Goal: Transaction & Acquisition: Purchase product/service

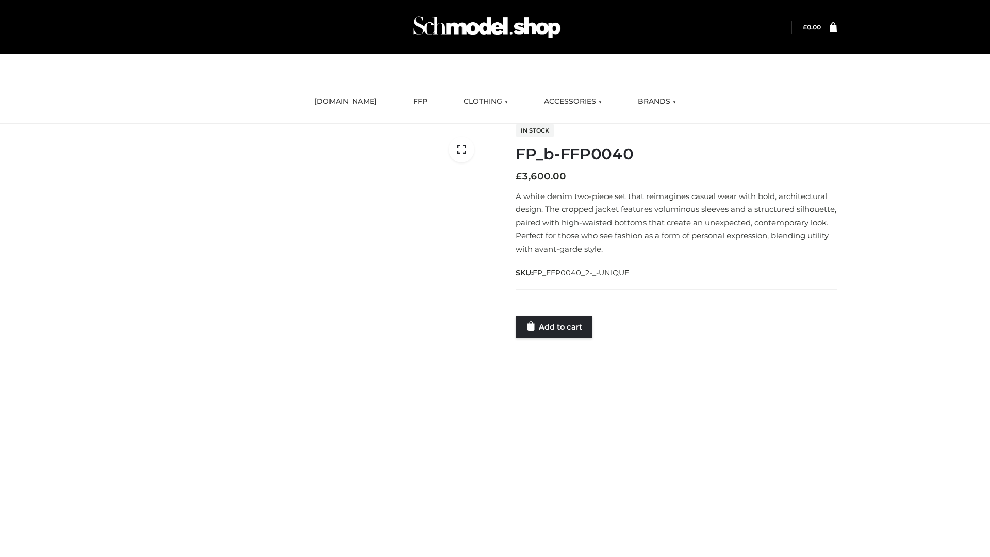
click at [555, 327] on link "Add to cart" at bounding box center [554, 327] width 77 height 23
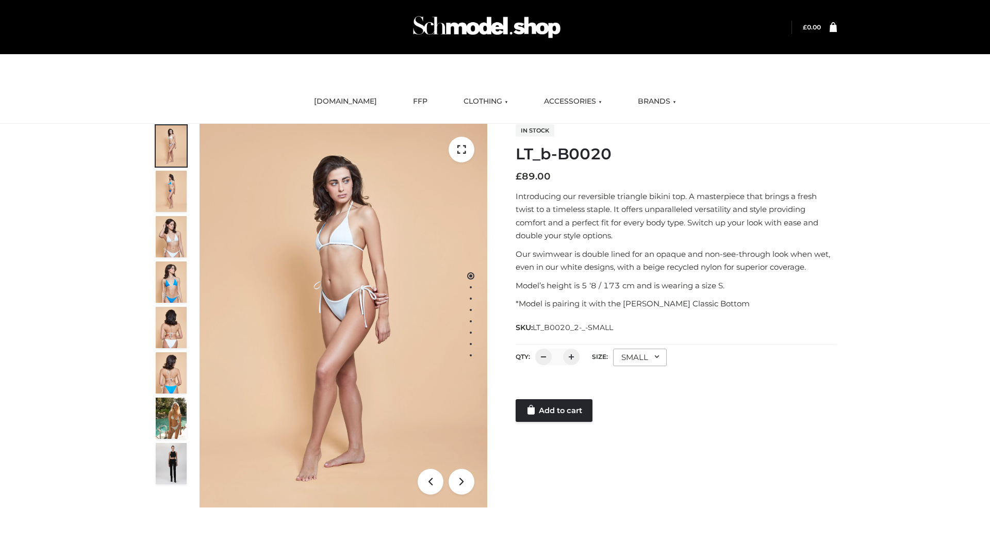
click at [555, 411] on link "Add to cart" at bounding box center [554, 410] width 77 height 23
